Goal: Task Accomplishment & Management: Manage account settings

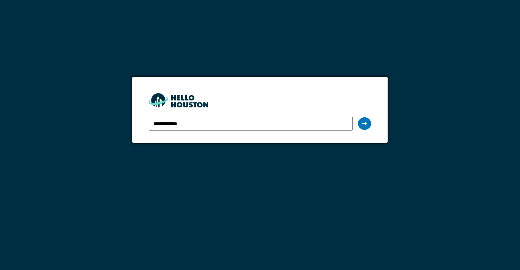
type input "**********"
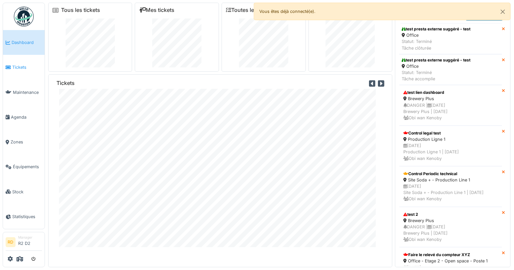
click at [21, 71] on link "Tickets" at bounding box center [24, 67] width 42 height 25
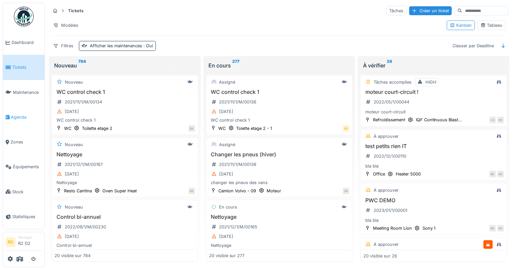
click at [25, 114] on span "Agenda" at bounding box center [26, 117] width 31 height 6
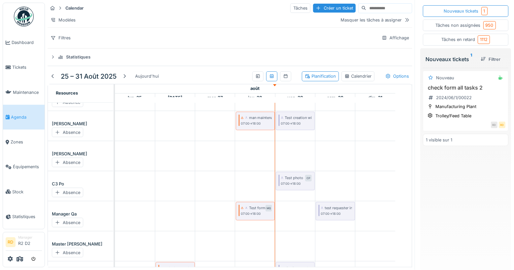
scroll to position [33, 0]
drag, startPoint x: 446, startPoint y: 109, endPoint x: 179, endPoint y: 167, distance: 272.9
click at [178, 165] on div "Calendar Tâches Créer un ticket Modèles Masquer les tâches à assigner Filtres A…" at bounding box center [279, 135] width 469 height 270
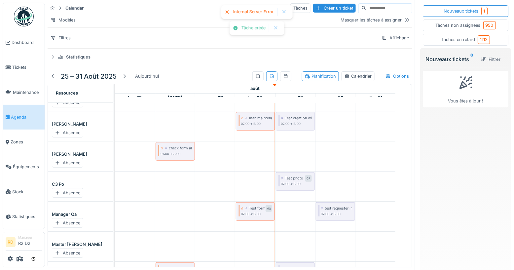
click at [463, 35] on div "Tâches en retard 1112" at bounding box center [466, 40] width 86 height 12
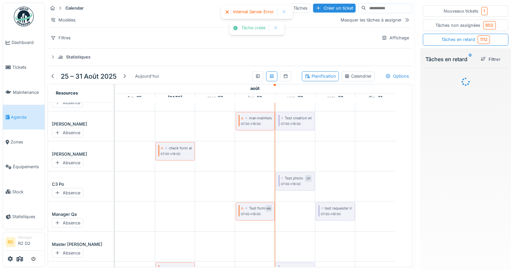
scroll to position [48, 0]
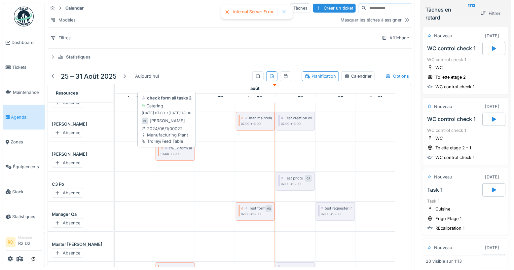
click at [179, 151] on div "check form all tasks 2" at bounding box center [188, 147] width 38 height 5
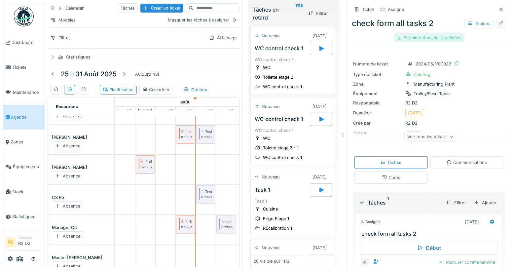
click at [432, 34] on div "Terminer & valider les tâches" at bounding box center [429, 37] width 71 height 9
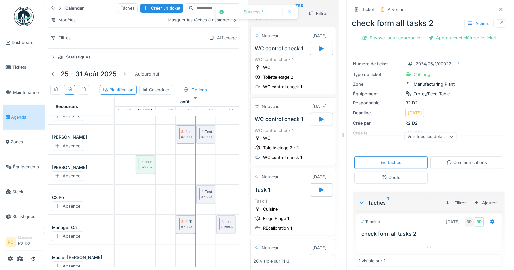
click at [491, 14] on div "Ticket À vérifier" at bounding box center [429, 9] width 154 height 11
click at [499, 12] on div at bounding box center [501, 9] width 5 height 6
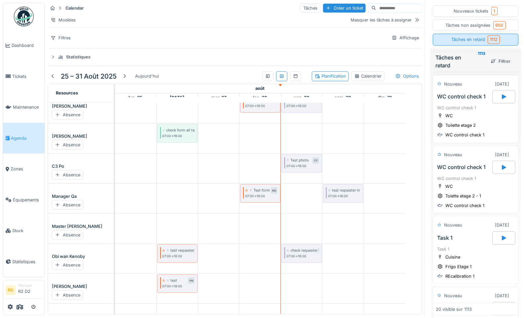
click at [463, 39] on div "Tâches en retard 1112" at bounding box center [476, 39] width 49 height 8
click at [465, 14] on div "Nouveaux tickets 1" at bounding box center [477, 11] width 44 height 8
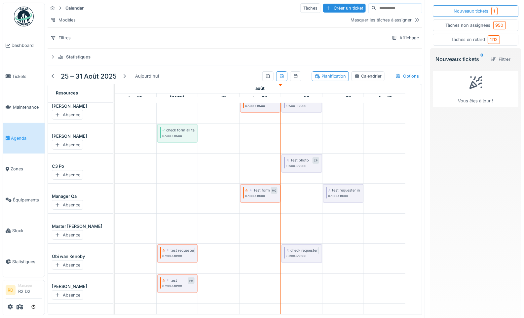
click at [475, 35] on div "Tâches en retard 1112" at bounding box center [476, 39] width 49 height 8
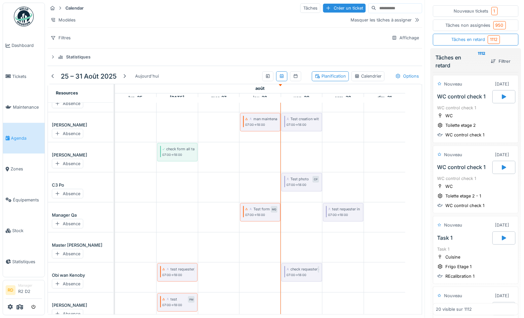
scroll to position [40, 0]
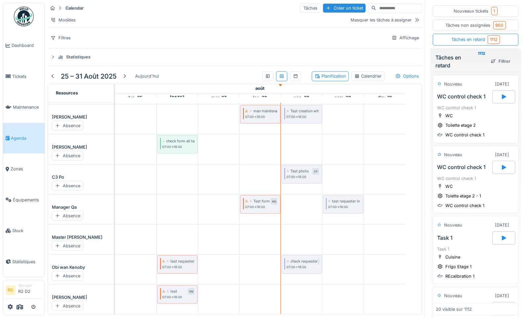
click at [472, 30] on div "Tâches non assignées 950" at bounding box center [476, 26] width 86 height 12
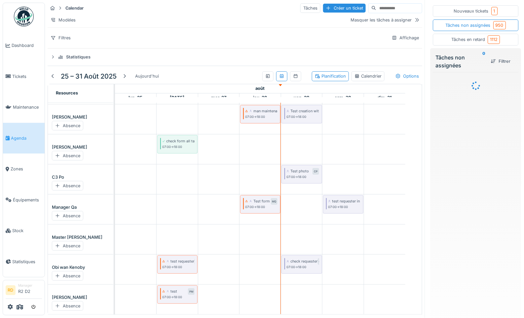
click at [470, 5] on div "Nouveaux tickets 1" at bounding box center [476, 11] width 86 height 12
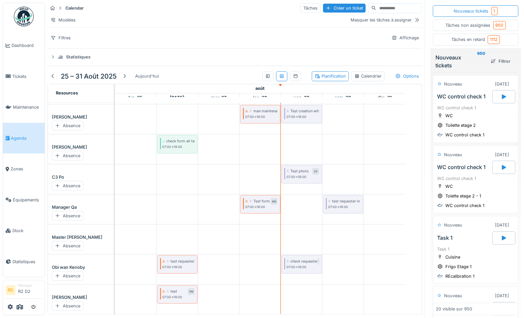
click at [475, 24] on div "Tâches non assignées 950" at bounding box center [476, 25] width 60 height 8
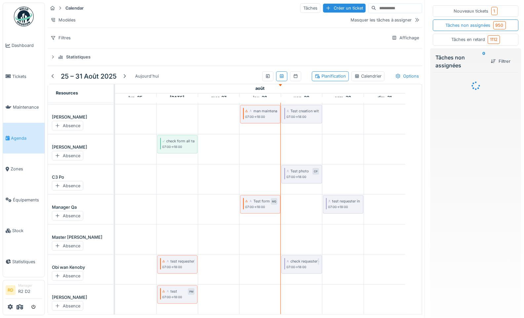
click at [474, 9] on div "Nouveaux tickets 1" at bounding box center [477, 11] width 44 height 8
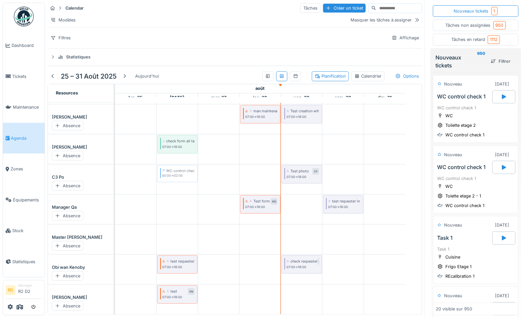
drag, startPoint x: 455, startPoint y: 112, endPoint x: 169, endPoint y: 192, distance: 296.9
click at [169, 192] on div "Calendar Tâches Créer un ticket Modèles Masquer les tâches à assigner Filtres A…" at bounding box center [284, 159] width 479 height 318
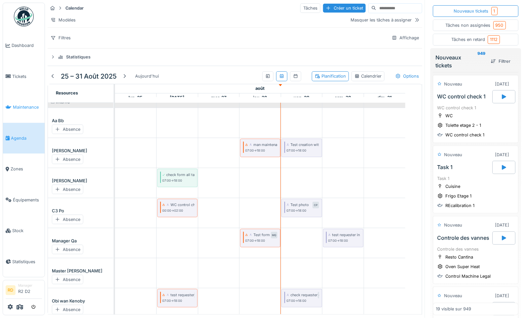
scroll to position [0, 0]
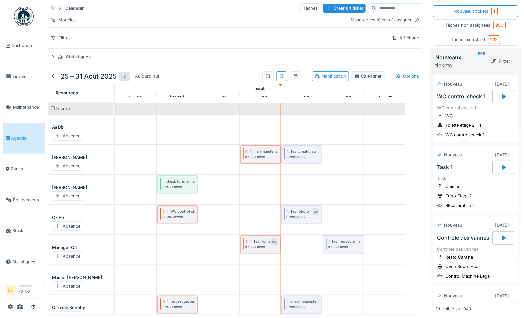
click at [123, 79] on div at bounding box center [124, 76] width 5 height 6
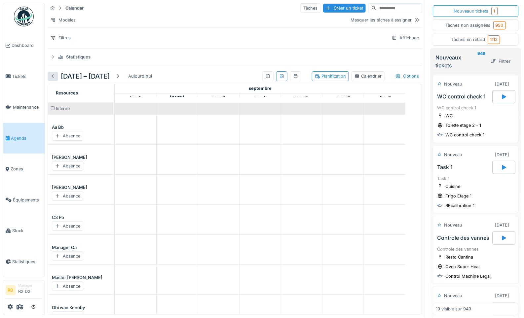
click at [54, 79] on div at bounding box center [52, 76] width 5 height 6
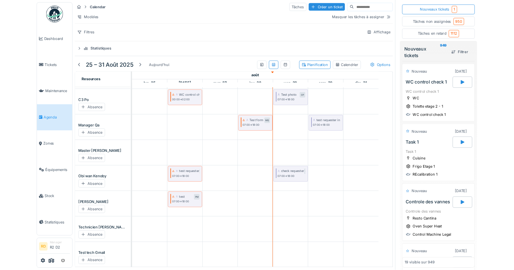
scroll to position [114, 0]
